Goal: Information Seeking & Learning: Learn about a topic

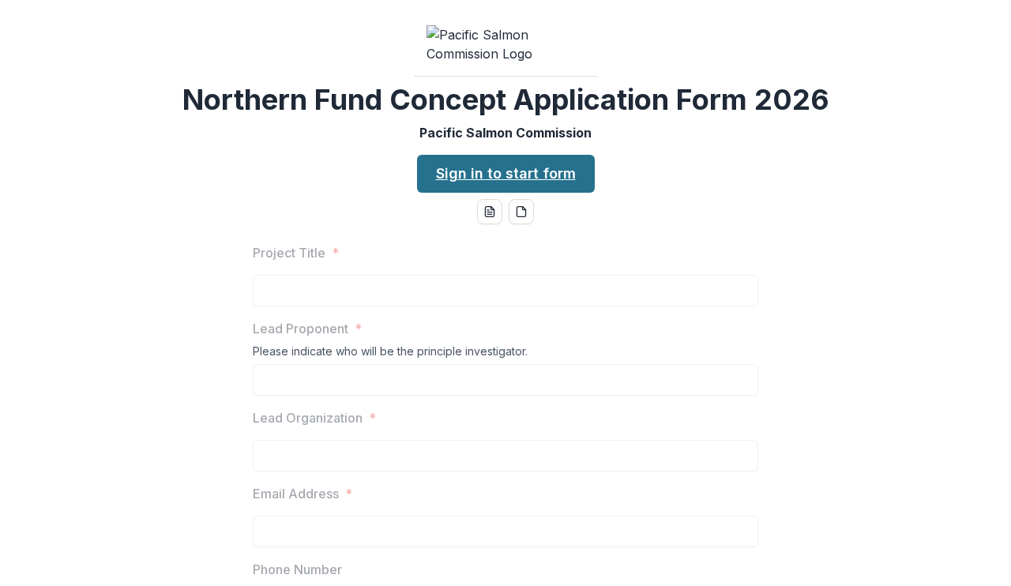
click at [505, 193] on link "Sign in to start form" at bounding box center [506, 174] width 178 height 38
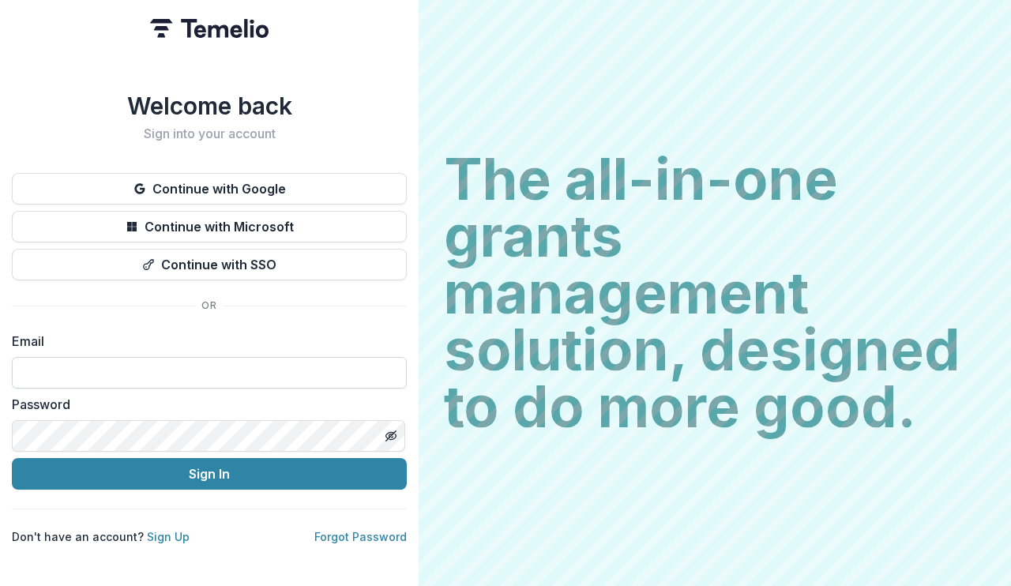
click at [297, 360] on input at bounding box center [209, 373] width 395 height 32
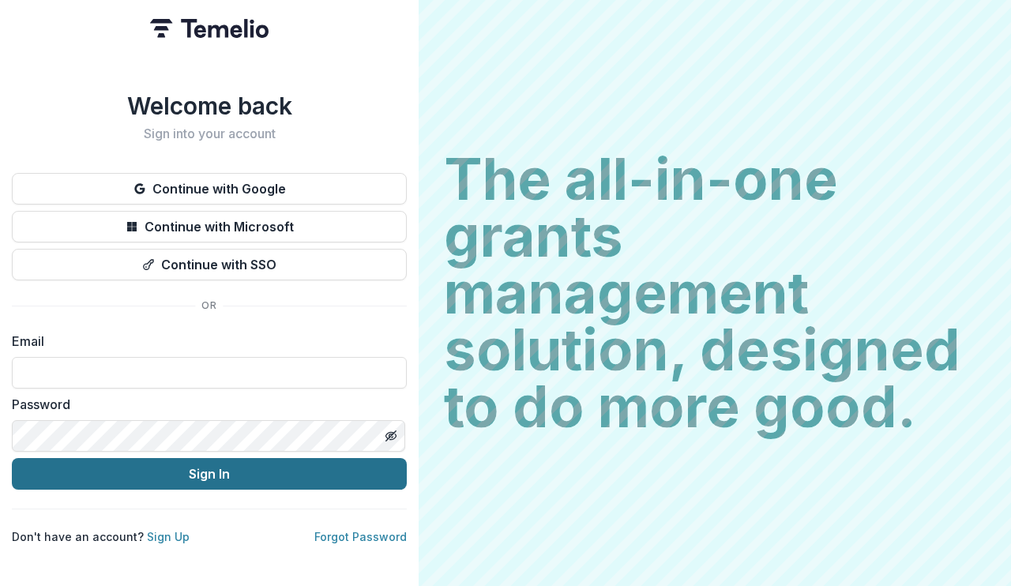
type input "**********"
click at [220, 474] on button "Sign In" at bounding box center [209, 474] width 395 height 32
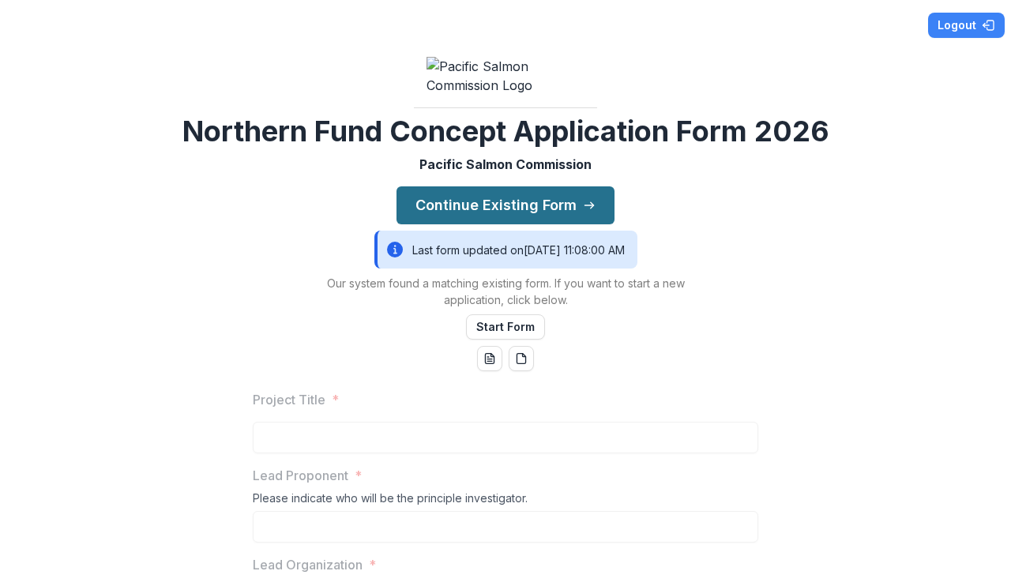
click at [587, 212] on icon "button" at bounding box center [589, 205] width 13 height 13
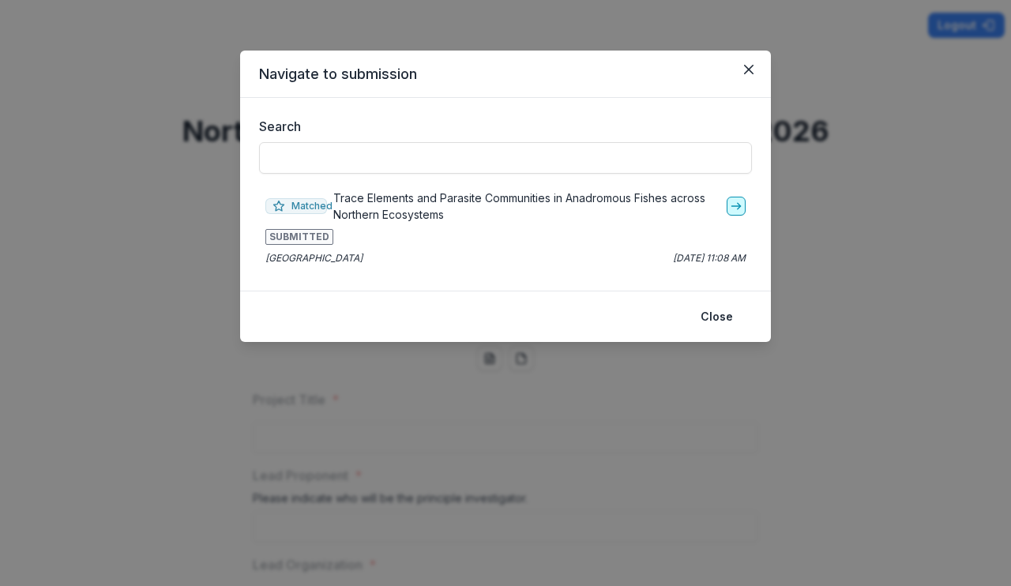
click at [738, 207] on polyline "go-to" at bounding box center [738, 206] width 3 height 6
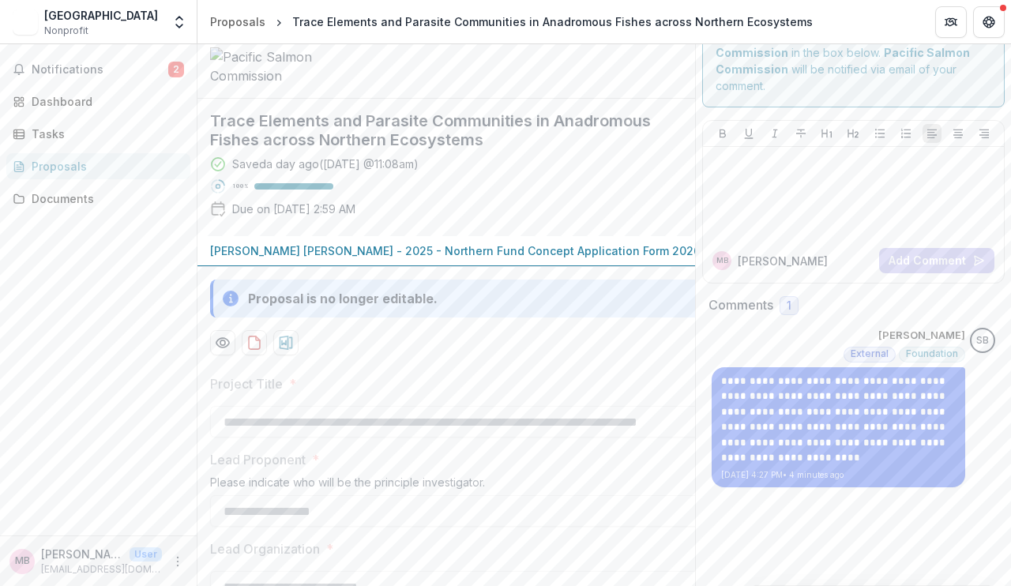
scroll to position [28, 0]
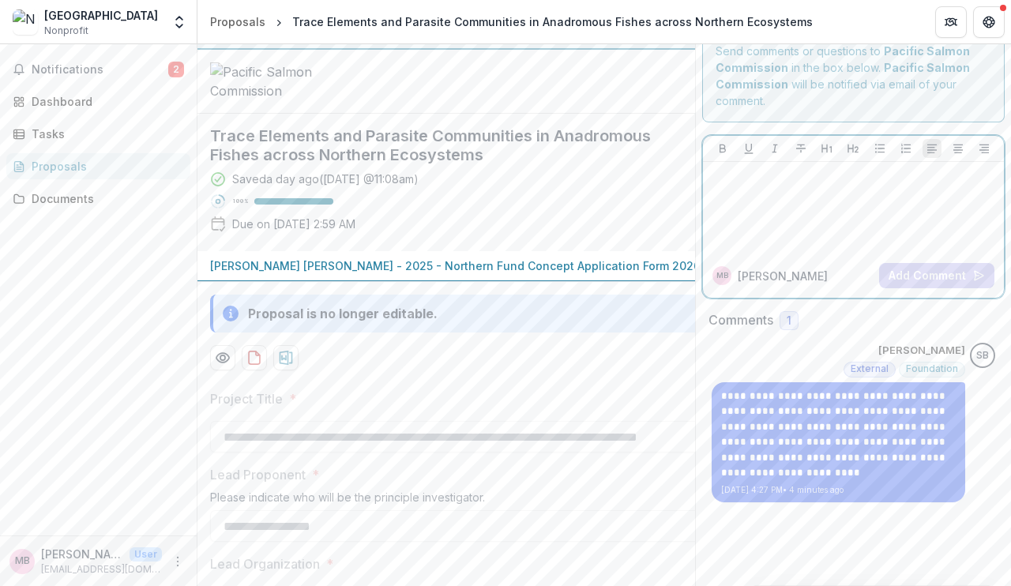
click at [797, 188] on div at bounding box center [853, 207] width 288 height 79
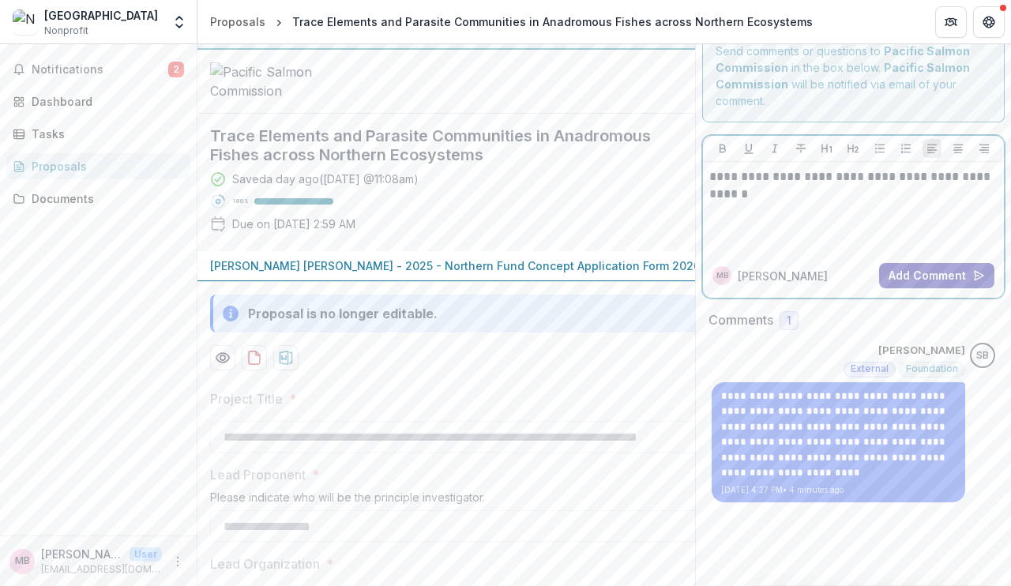
click at [916, 277] on button "Add Comment" at bounding box center [936, 275] width 115 height 25
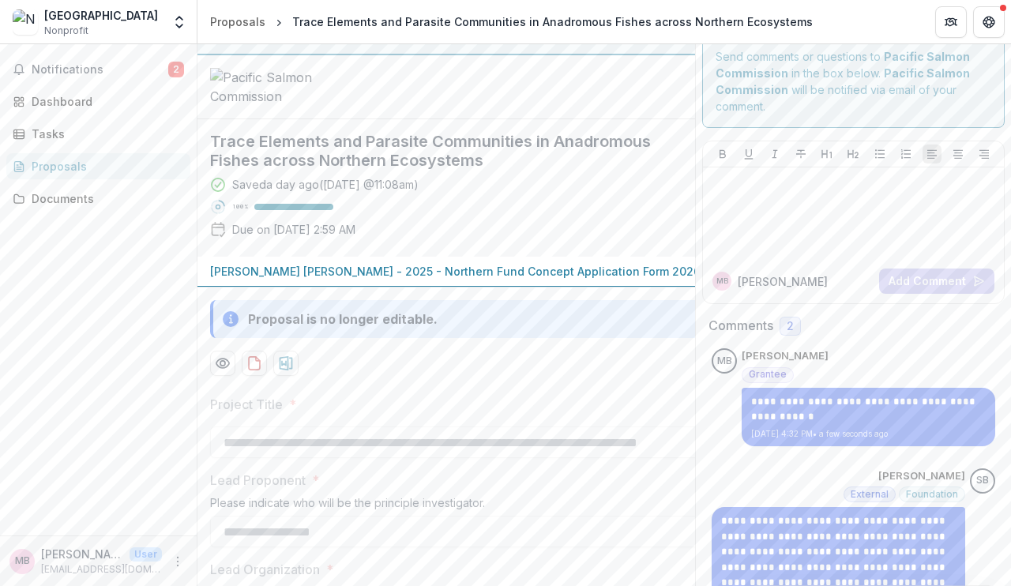
scroll to position [0, 0]
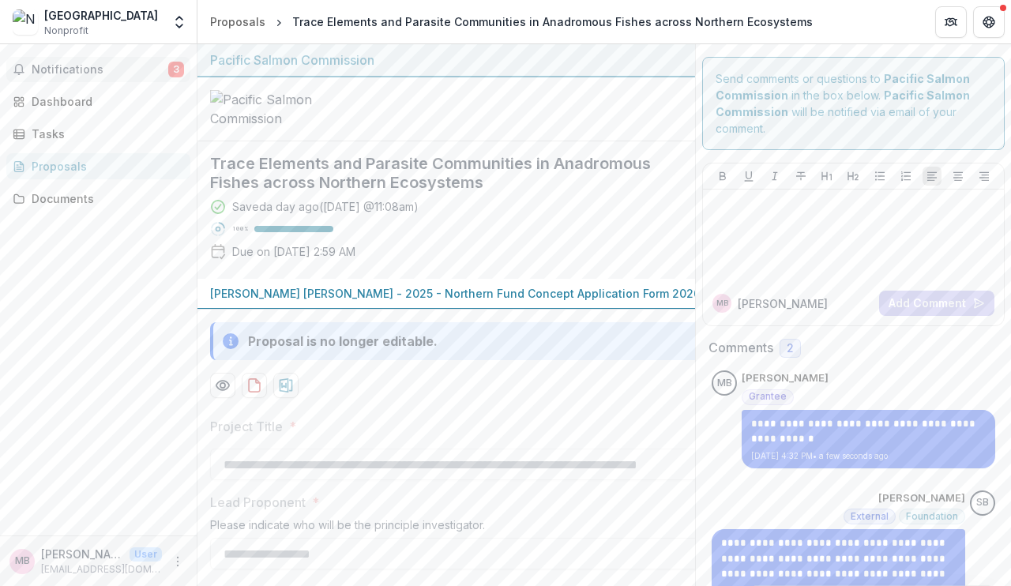
click at [92, 70] on span "Notifications" at bounding box center [100, 69] width 137 height 13
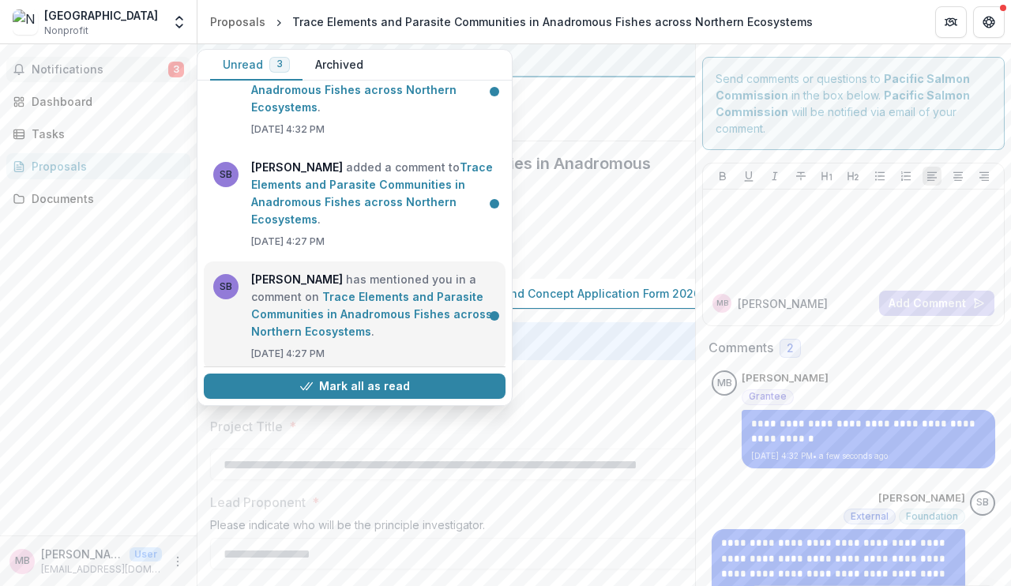
scroll to position [57, 0]
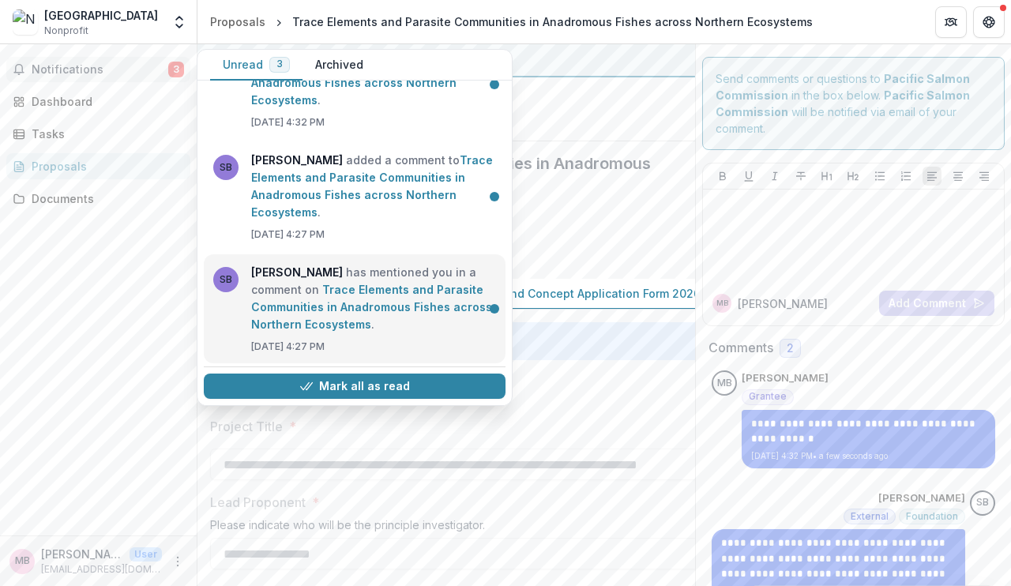
click at [398, 324] on link "Trace Elements and Parasite Communities in Anadromous Fishes across Northern Ec…" at bounding box center [371, 307] width 241 height 48
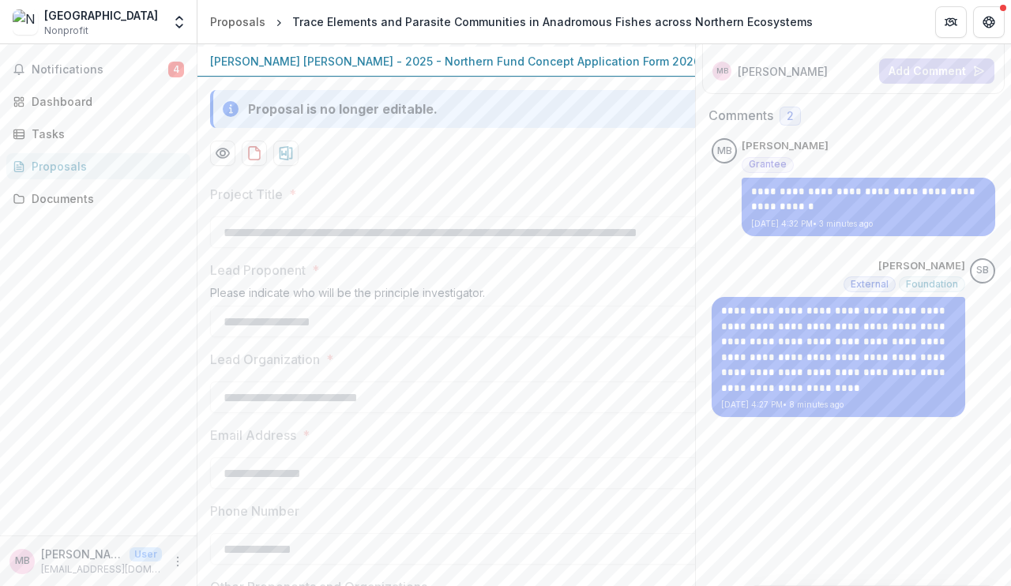
scroll to position [233, 0]
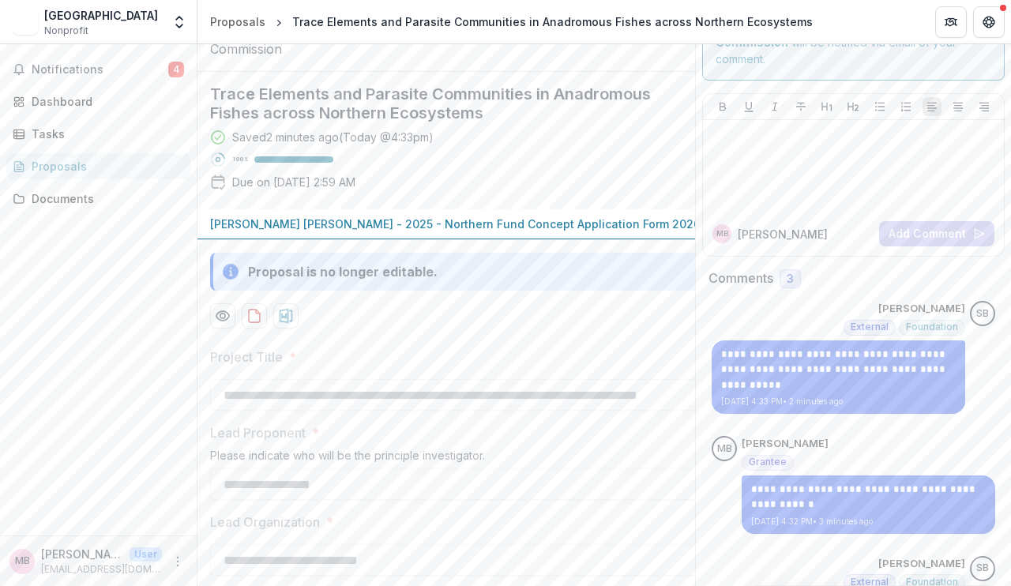
scroll to position [53, 0]
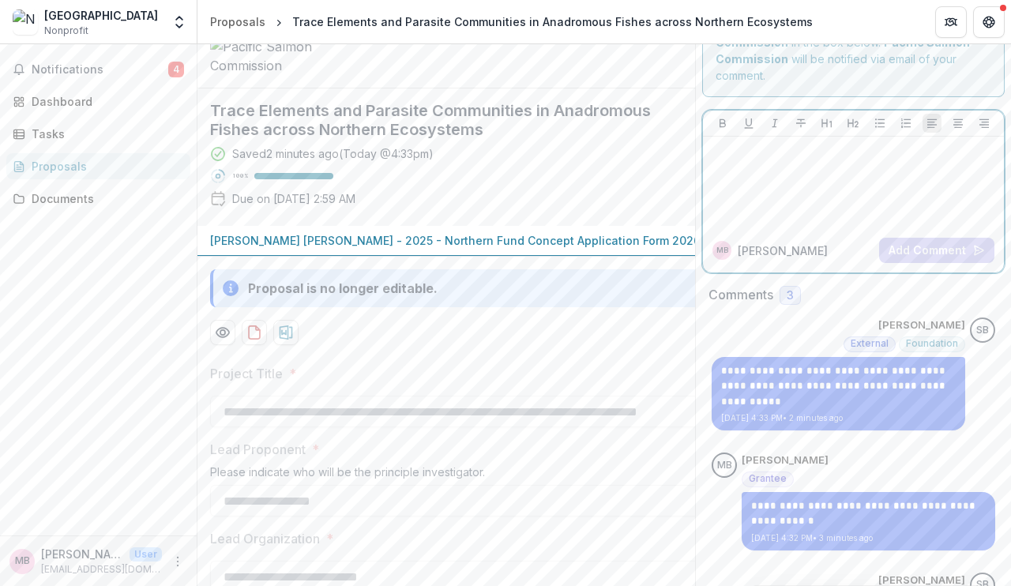
click at [730, 166] on div at bounding box center [853, 182] width 288 height 79
click at [912, 252] on button "Add Comment" at bounding box center [936, 250] width 115 height 25
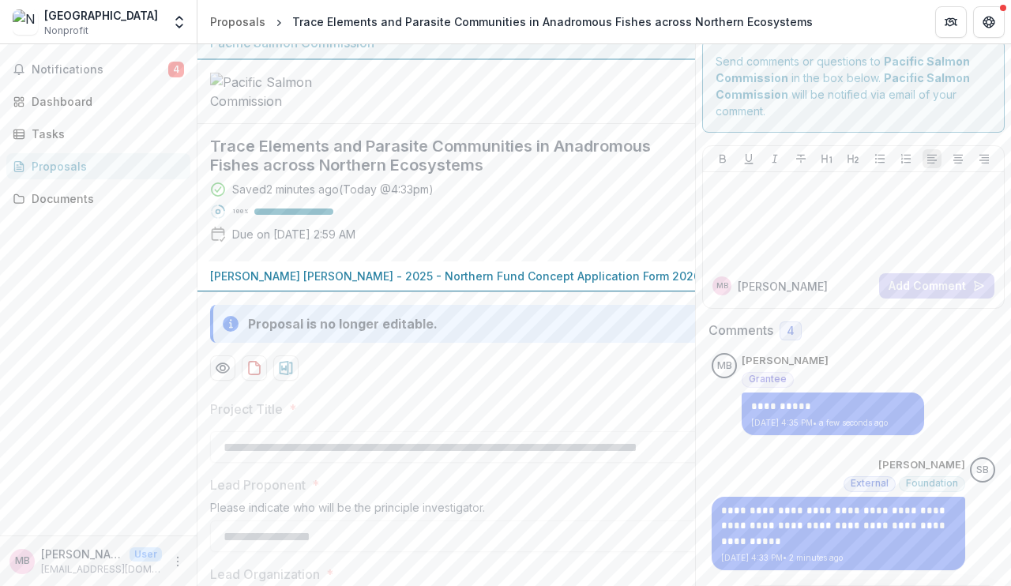
scroll to position [0, 0]
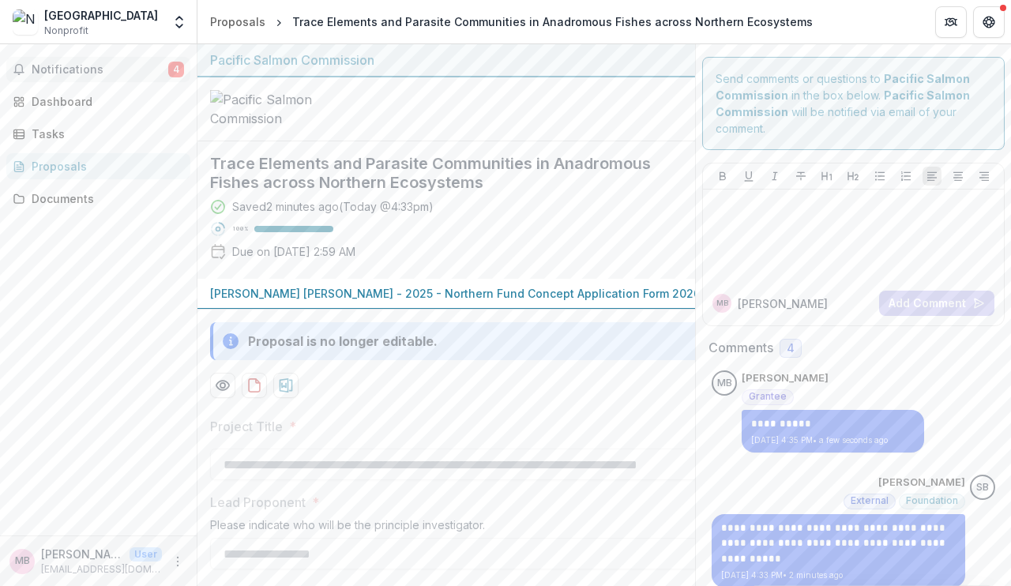
click at [68, 73] on span "Notifications" at bounding box center [100, 69] width 137 height 13
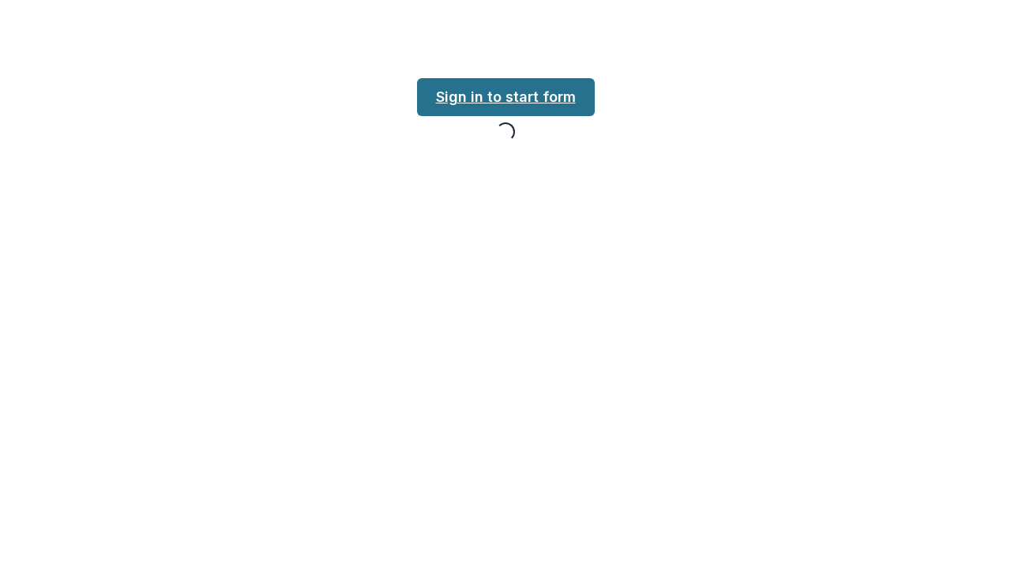
click at [533, 95] on link "Sign in to start form" at bounding box center [506, 97] width 178 height 38
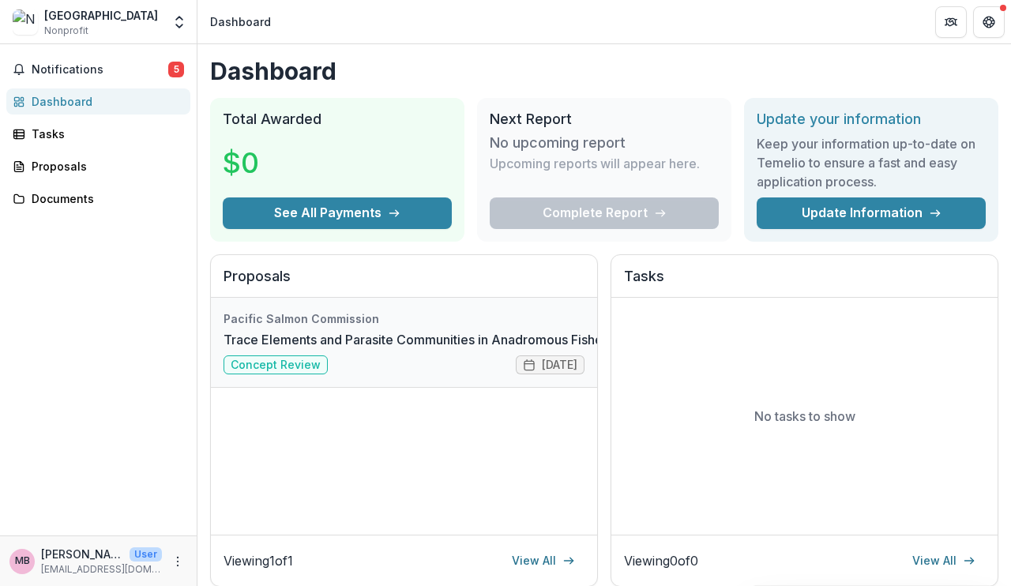
click at [362, 349] on link "Trace Elements and Parasite Communities in Anadromous Fishes across Northern Ec…" at bounding box center [502, 339] width 559 height 19
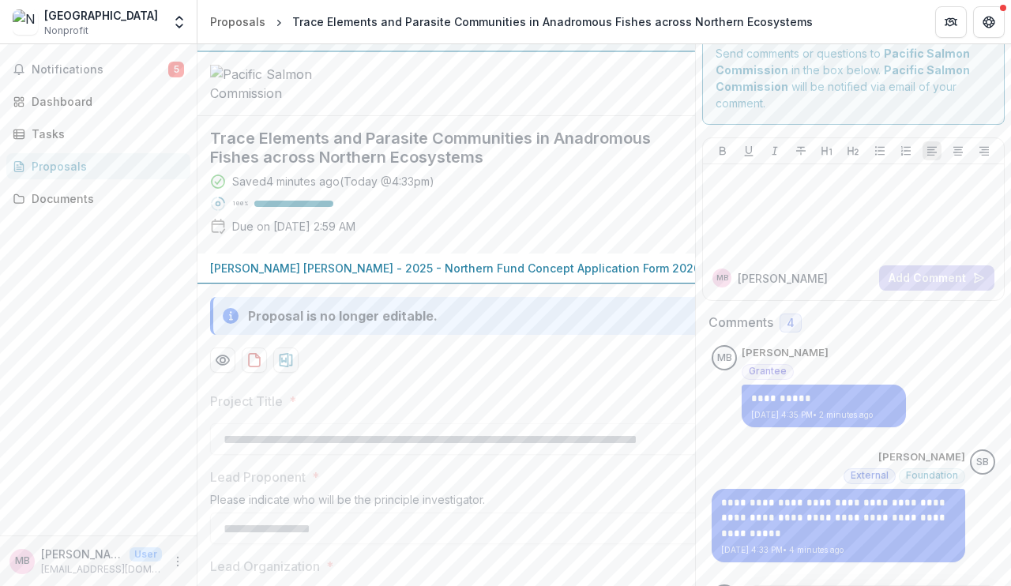
scroll to position [40, 0]
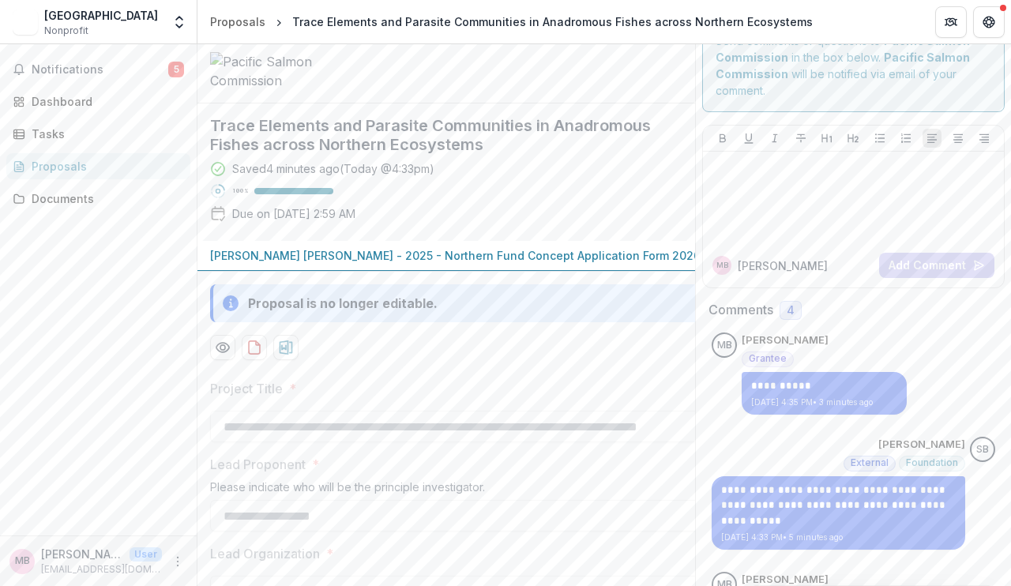
scroll to position [37, 0]
click at [95, 66] on span "Notifications" at bounding box center [100, 69] width 137 height 13
